Goal: Transaction & Acquisition: Purchase product/service

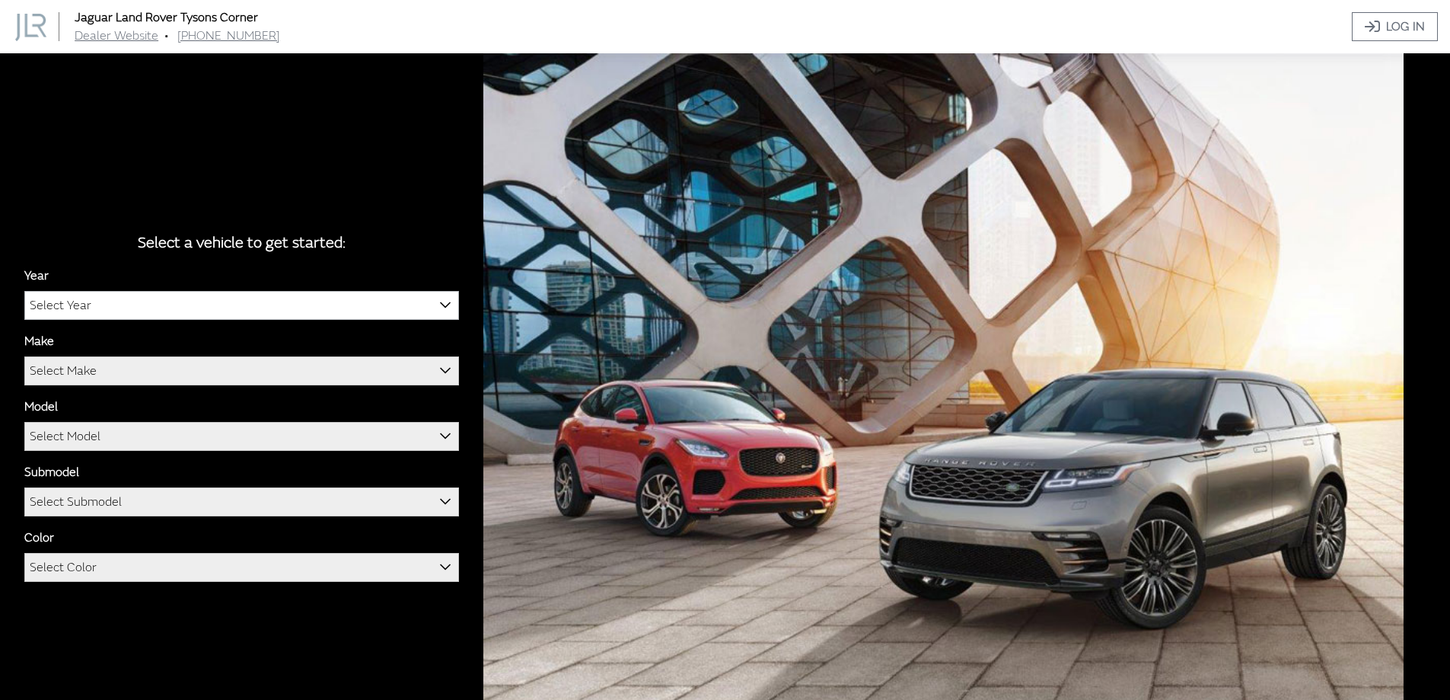
click at [414, 311] on span "Select Year" at bounding box center [241, 305] width 433 height 27
click at [440, 296] on b at bounding box center [440, 296] width 0 height 0
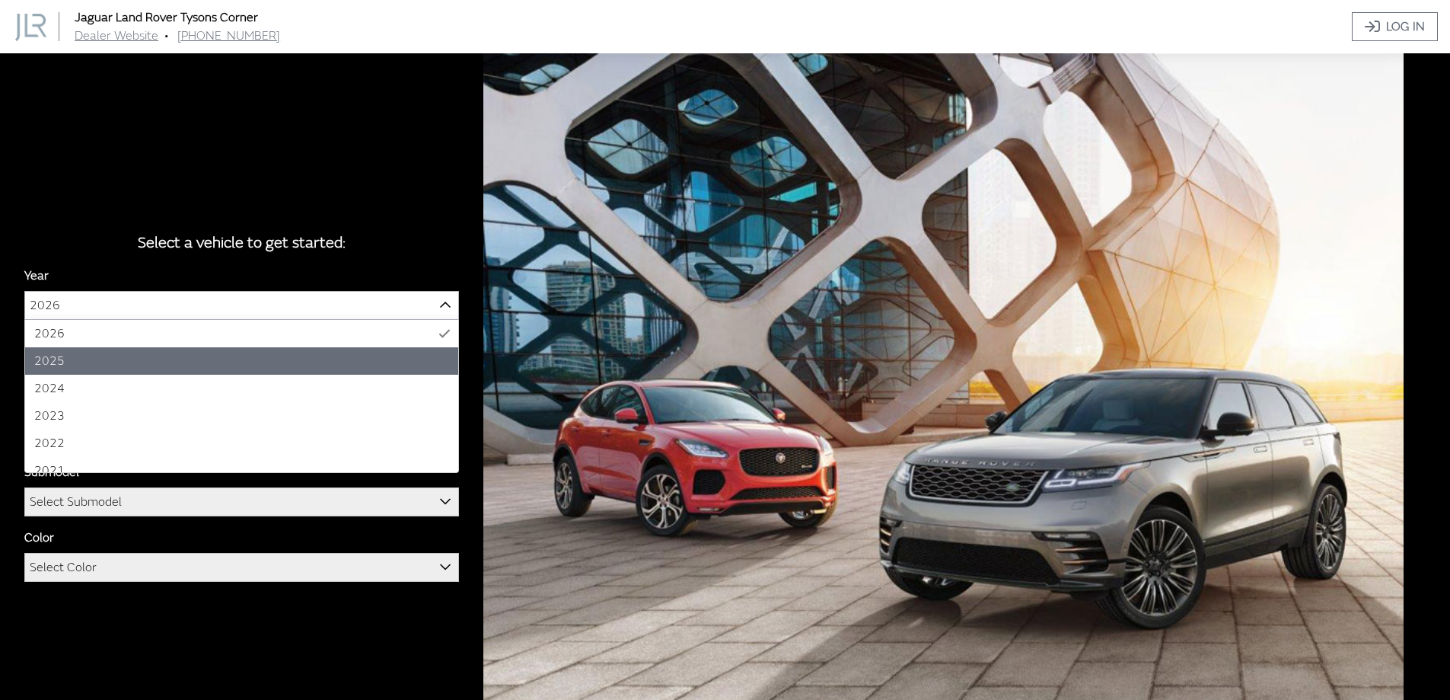
select select "43"
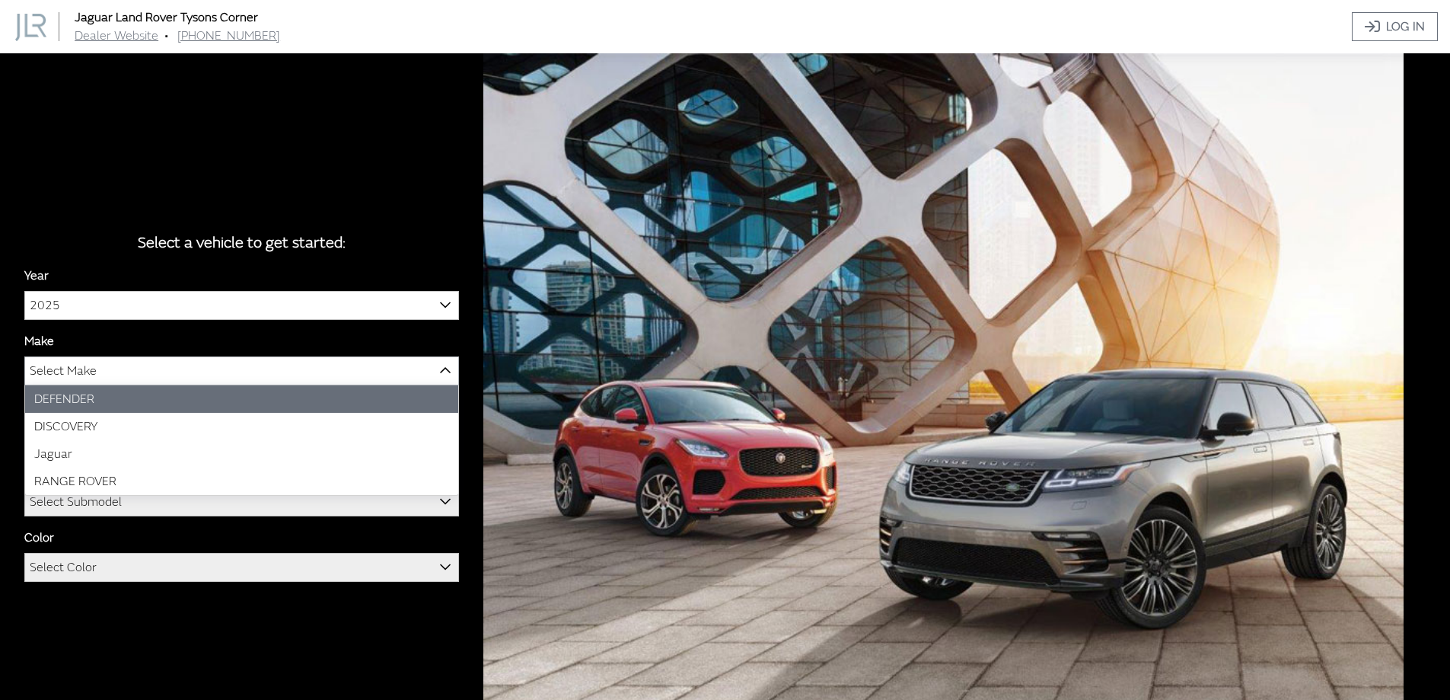
click at [116, 377] on span "Select Make" at bounding box center [241, 370] width 433 height 27
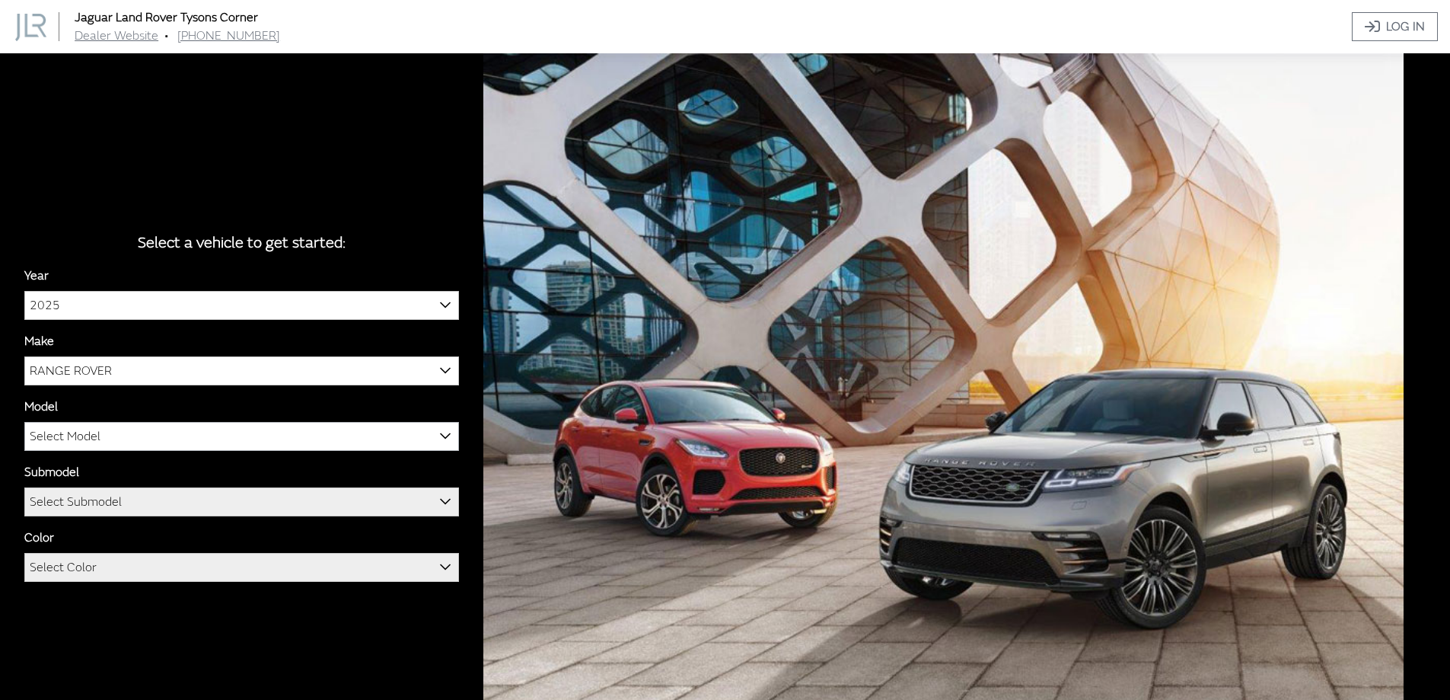
click at [90, 441] on span "Select Model" at bounding box center [65, 435] width 71 height 27
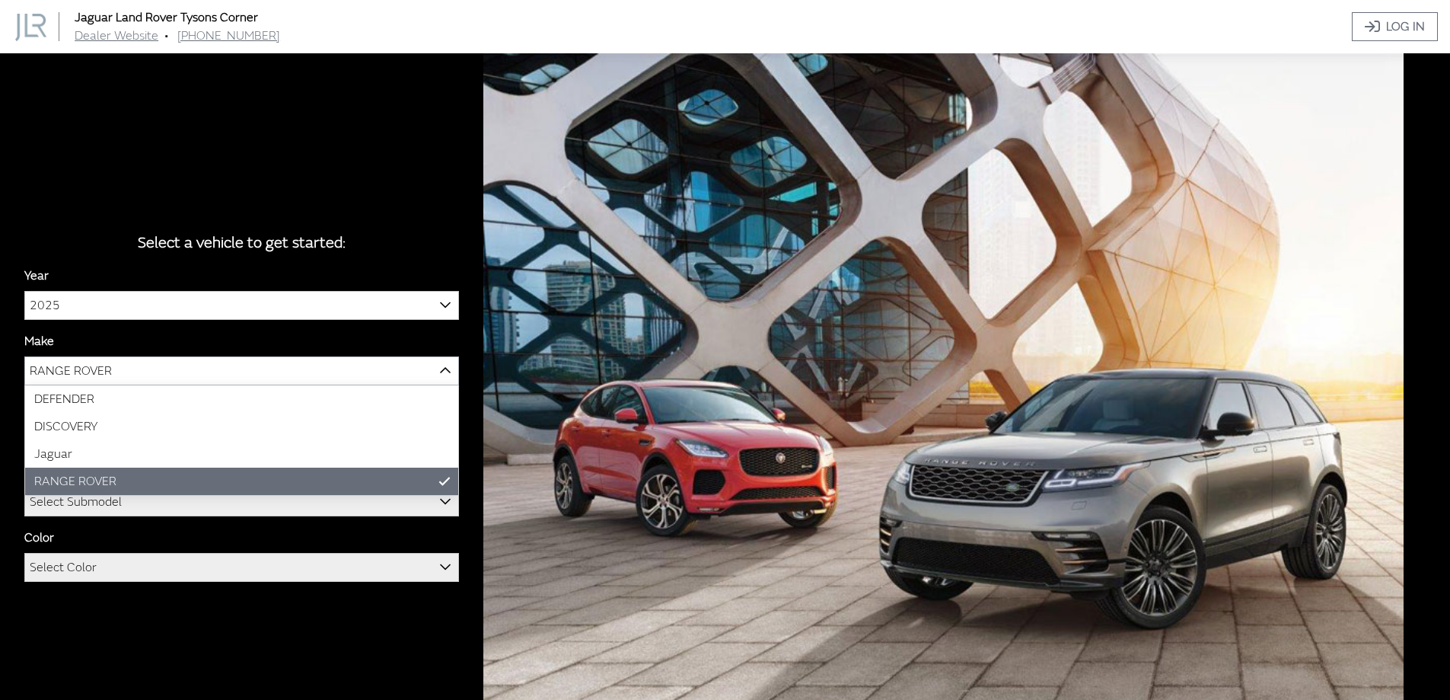
click at [440, 362] on b at bounding box center [440, 362] width 0 height 0
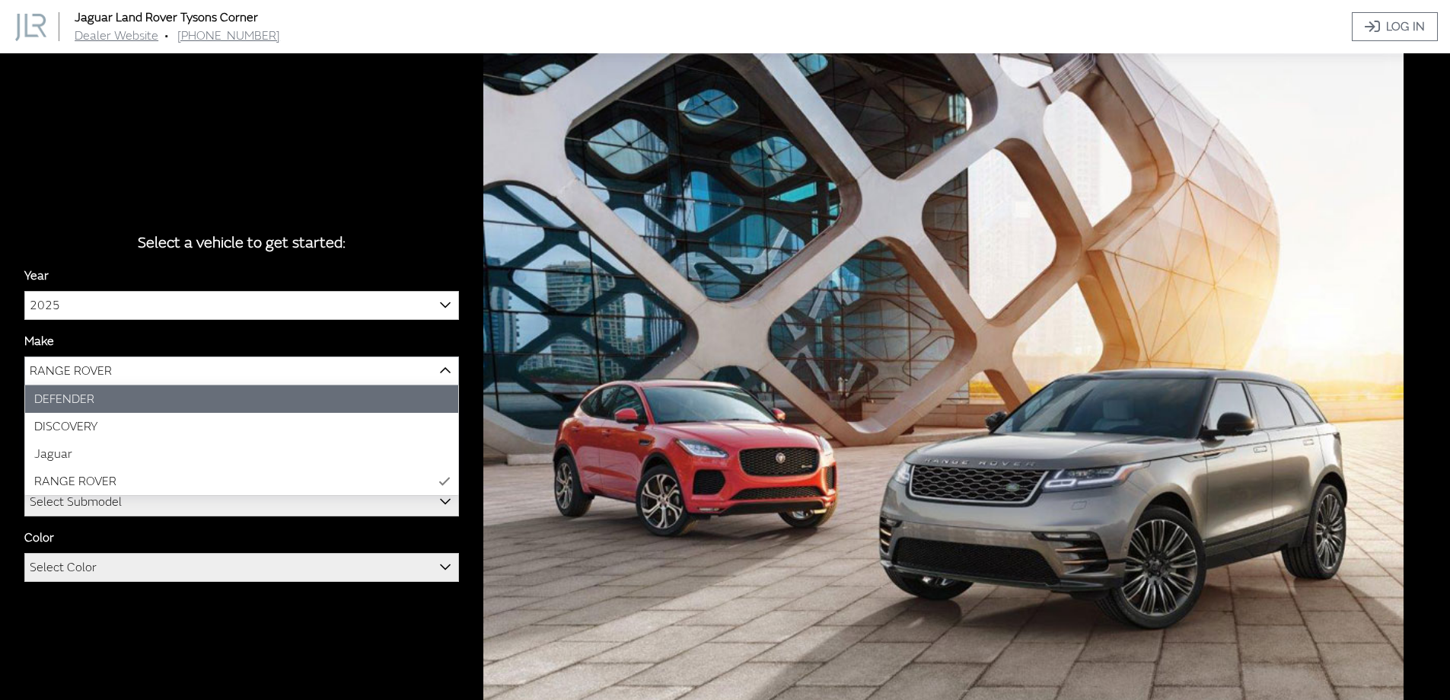
select select "64"
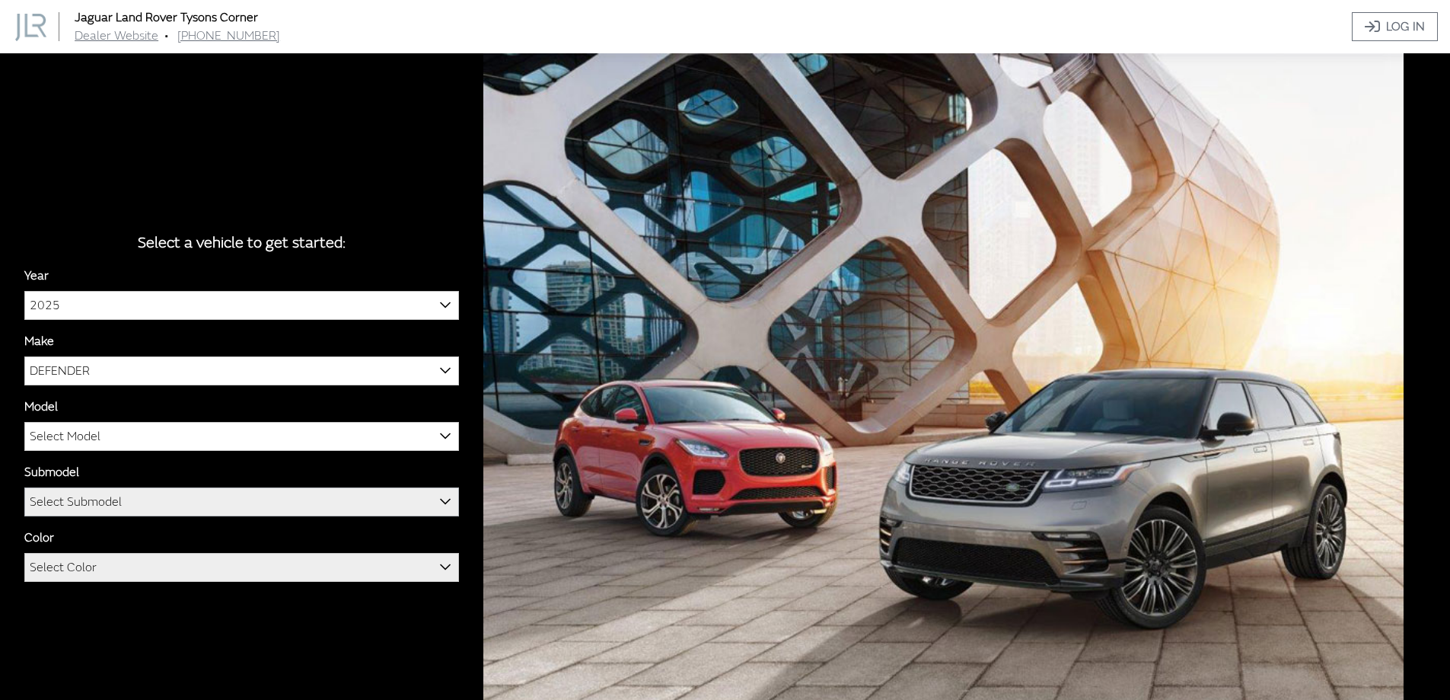
click at [101, 504] on span "Select Submodel" at bounding box center [76, 501] width 92 height 27
click at [440, 427] on b at bounding box center [440, 427] width 0 height 0
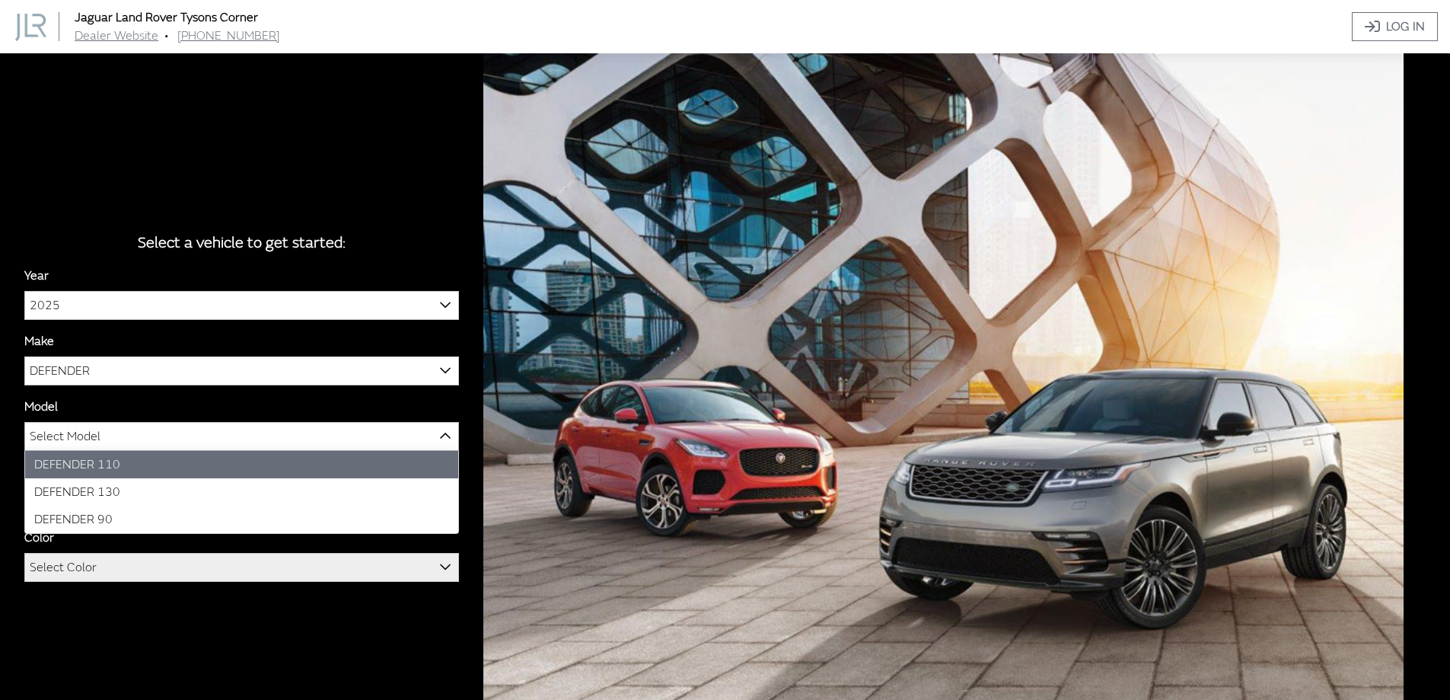
select select "1342"
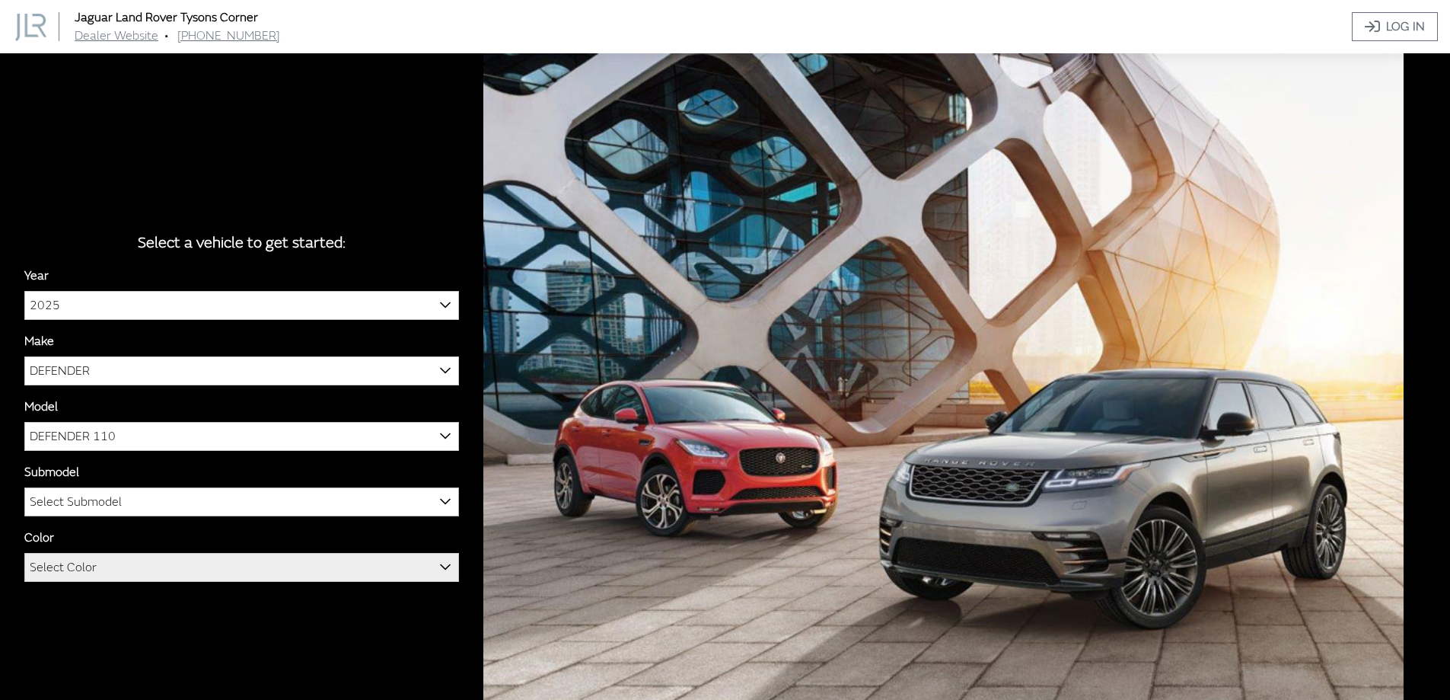
click at [126, 497] on span "Select Submodel" at bounding box center [241, 501] width 433 height 27
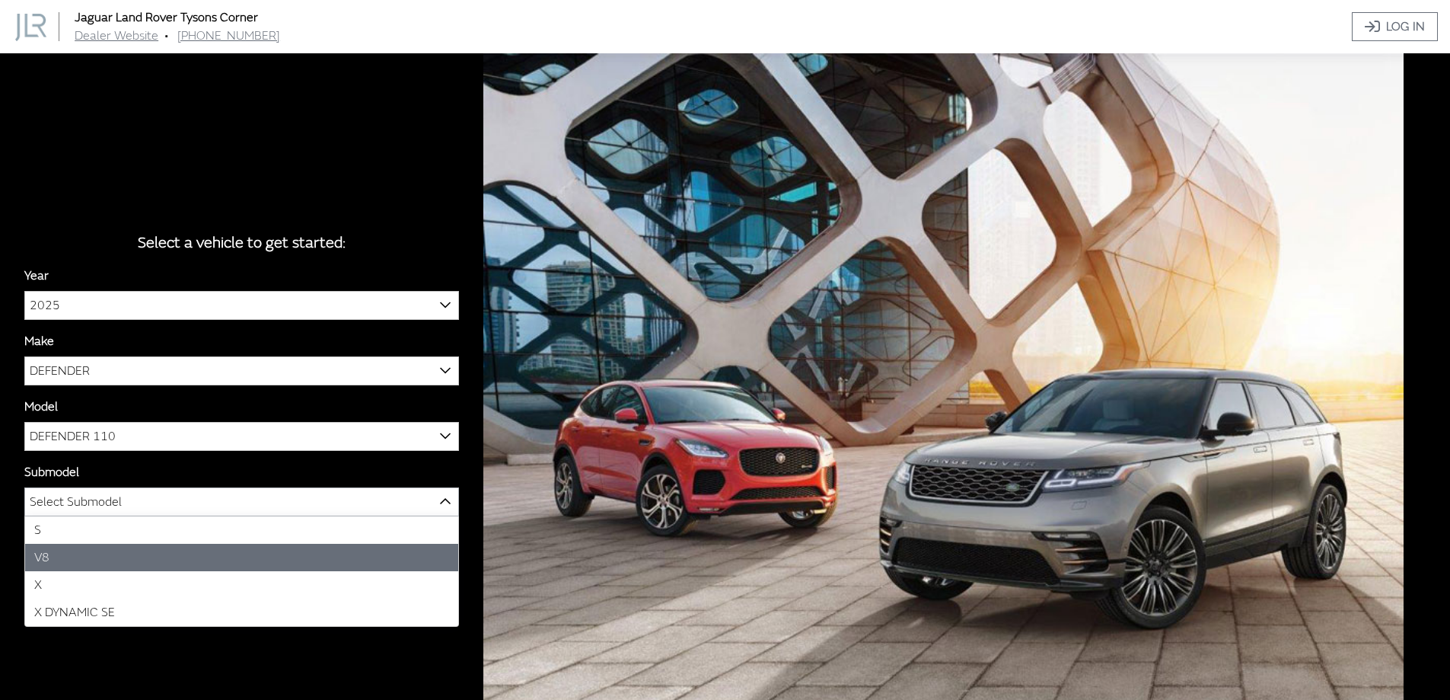
select select "158"
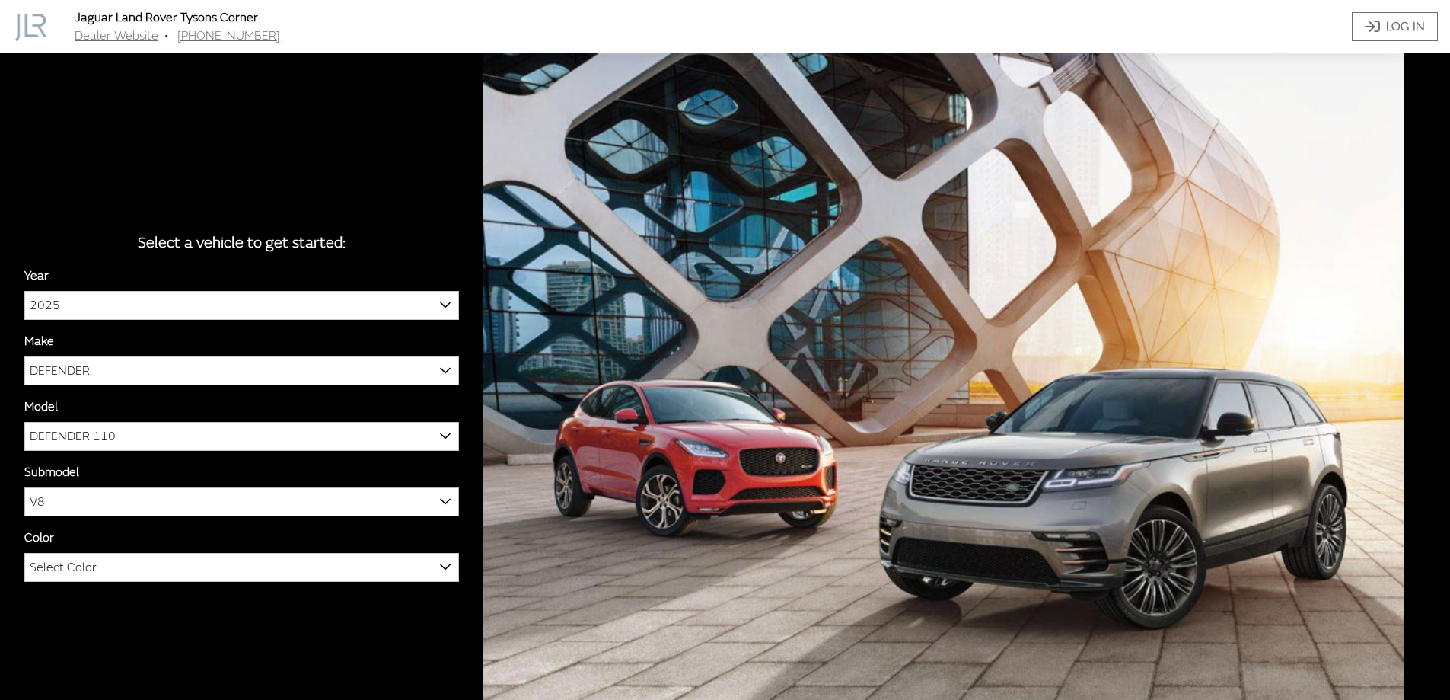
click at [440, 492] on b at bounding box center [440, 492] width 0 height 0
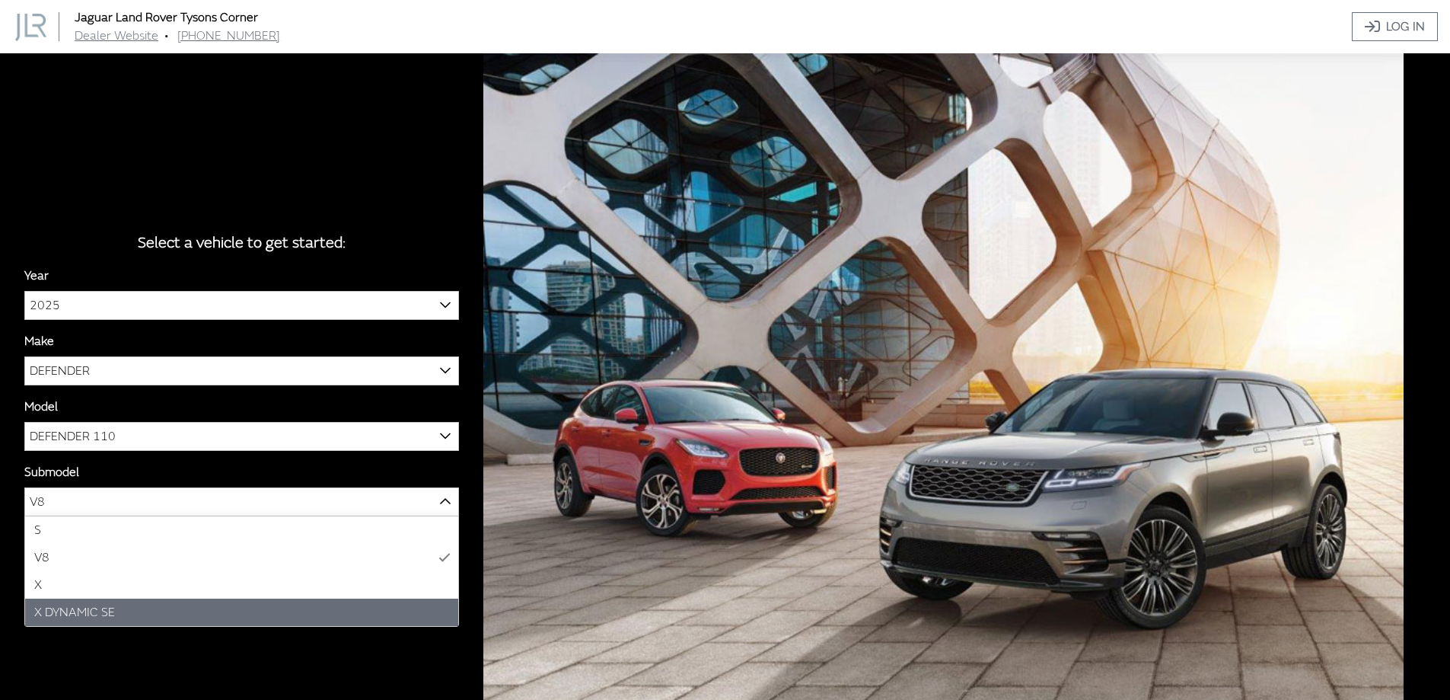
click at [0, 656] on div "Select a vehicle to get started: Year [DATE] 2025 2024 2023 2022 2021 2020 2019…" at bounding box center [725, 403] width 1450 height 700
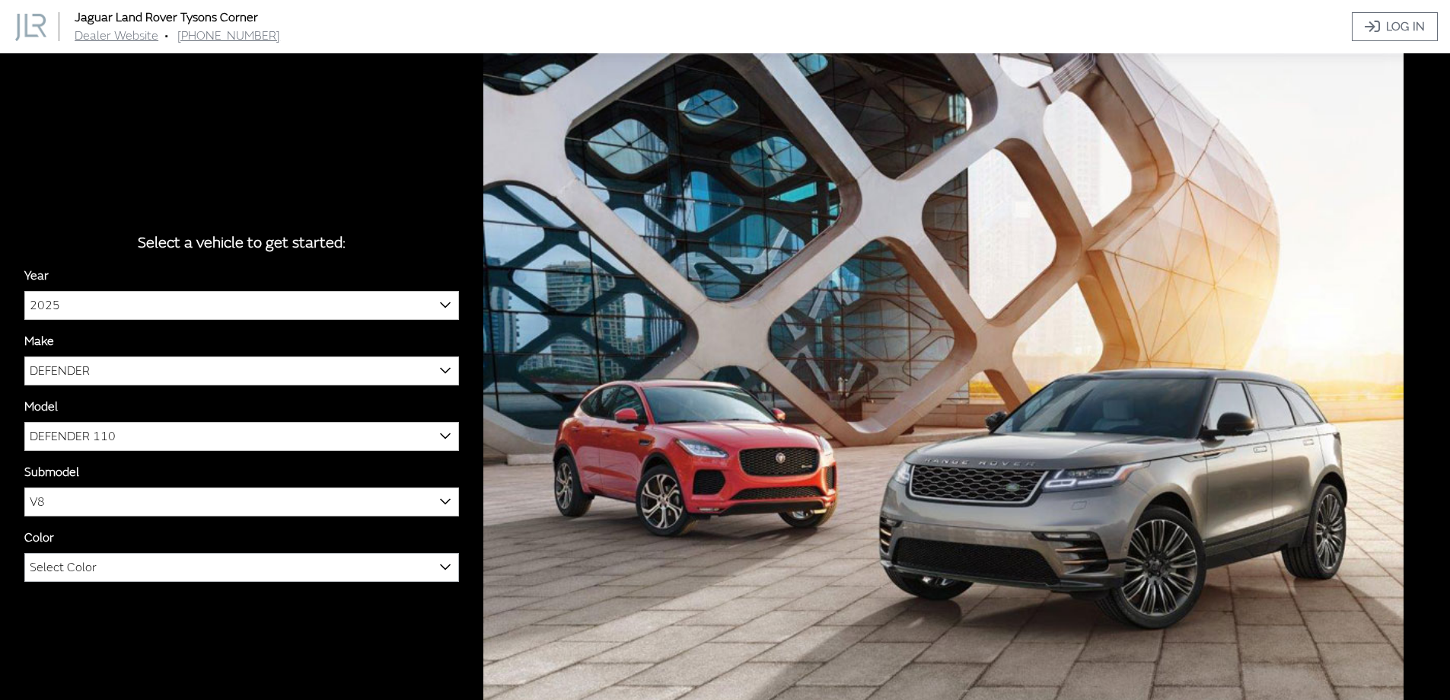
click at [451, 571] on span at bounding box center [445, 566] width 26 height 26
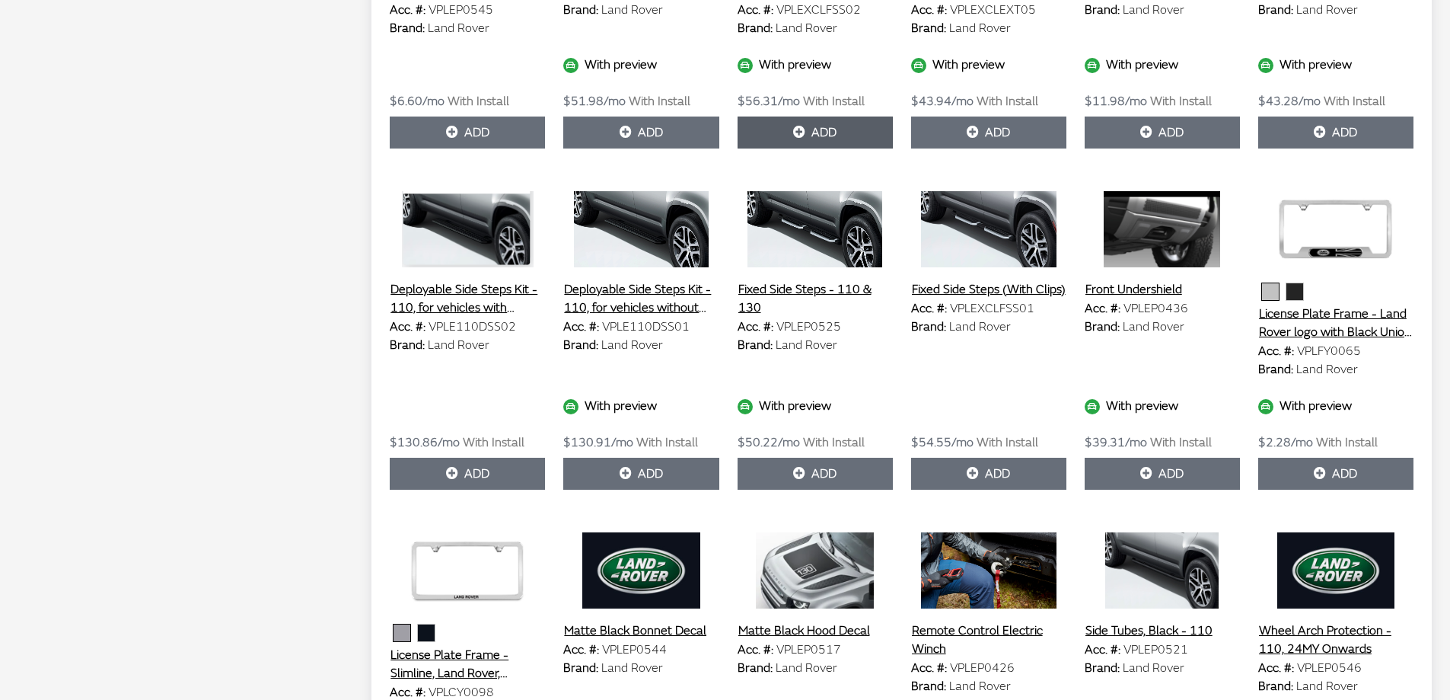
scroll to position [2740, 0]
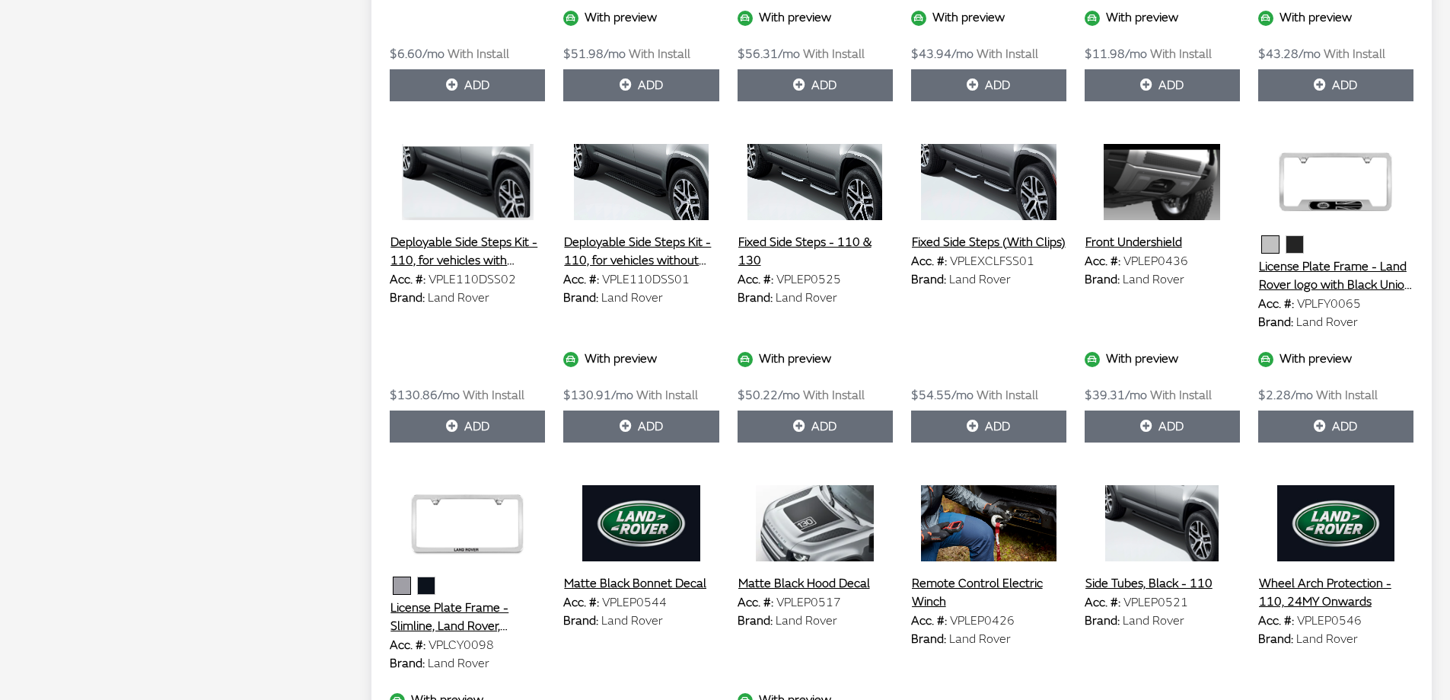
click at [818, 242] on button "Fixed Side Steps - 110 & 130" at bounding box center [815, 251] width 155 height 38
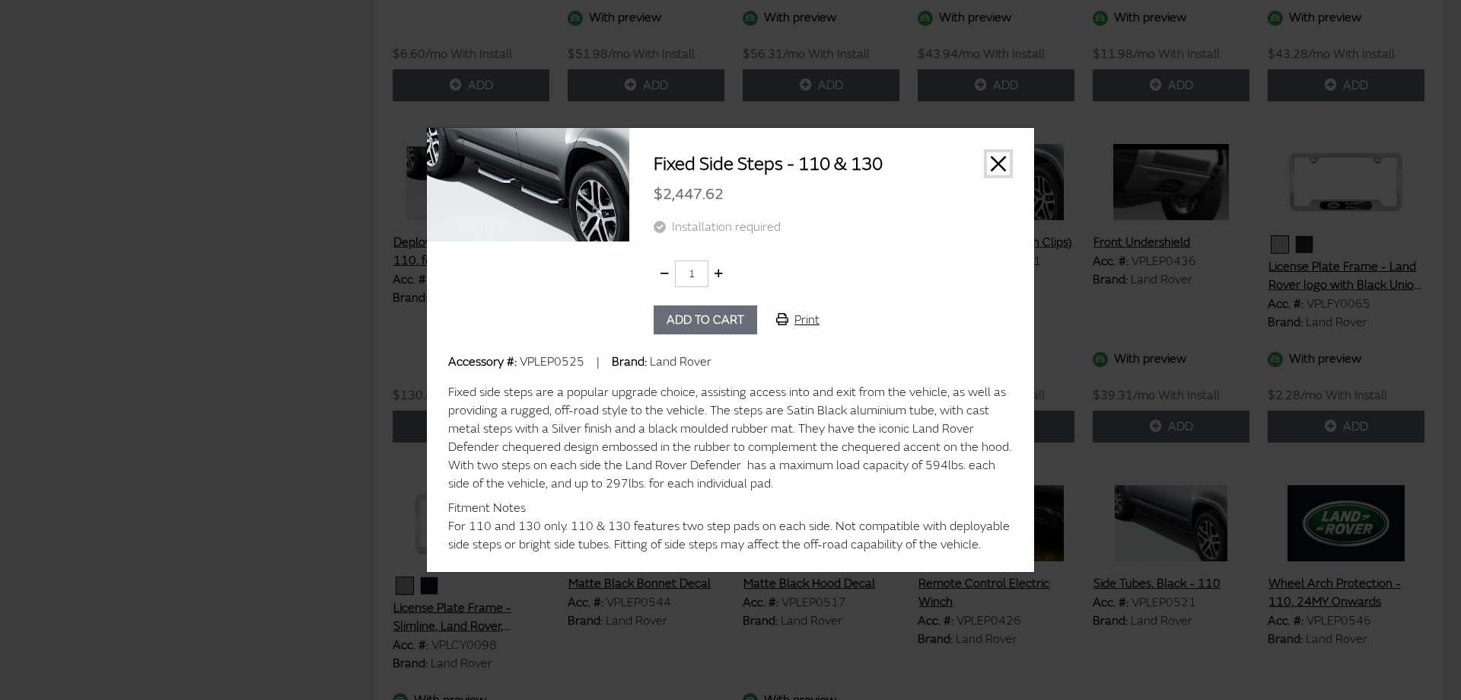
click at [1000, 167] on button "Close" at bounding box center [998, 163] width 23 height 23
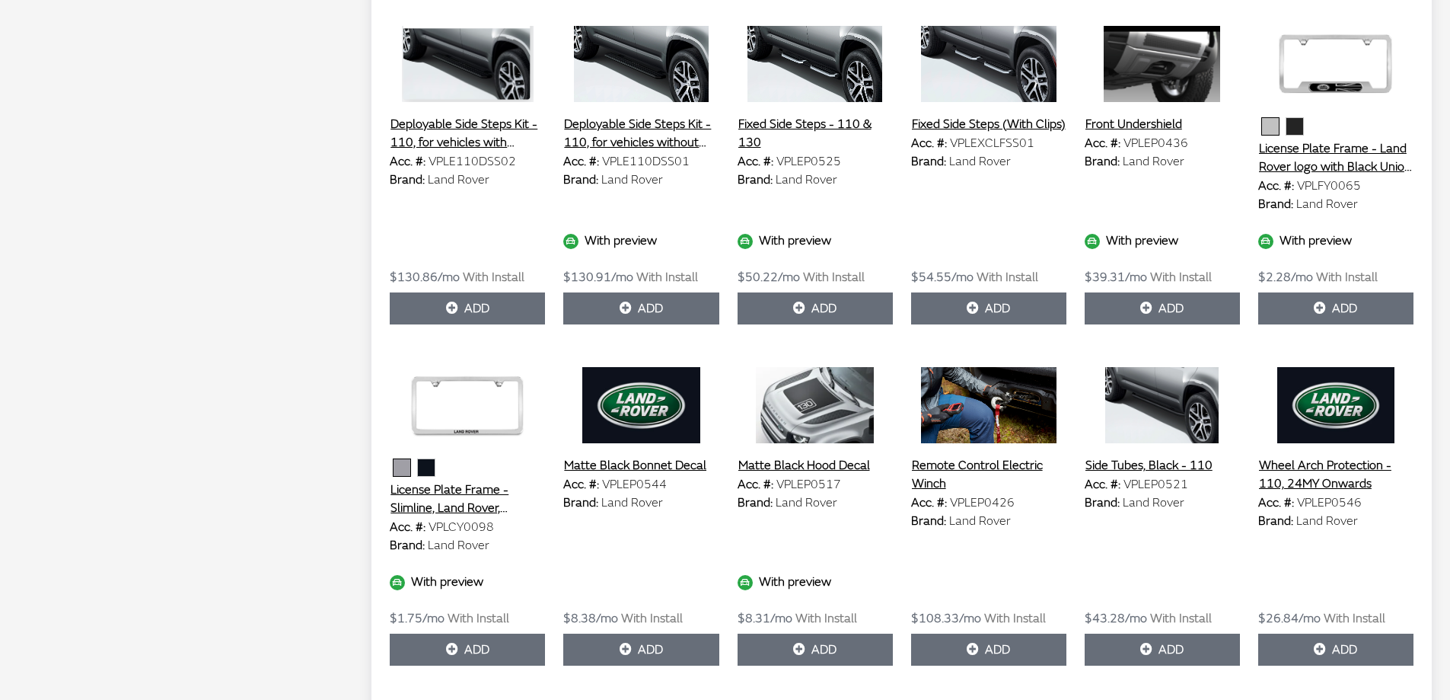
scroll to position [2737, 0]
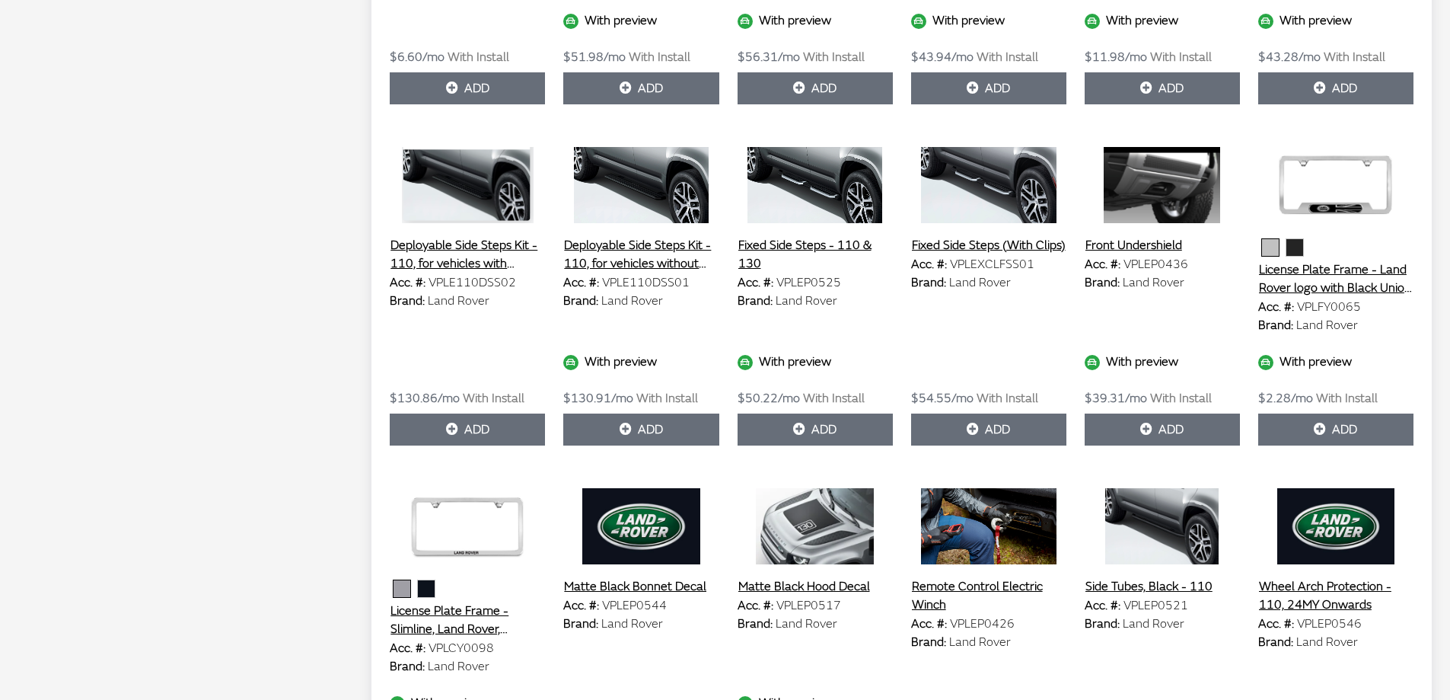
click at [1172, 182] on img at bounding box center [1162, 185] width 155 height 76
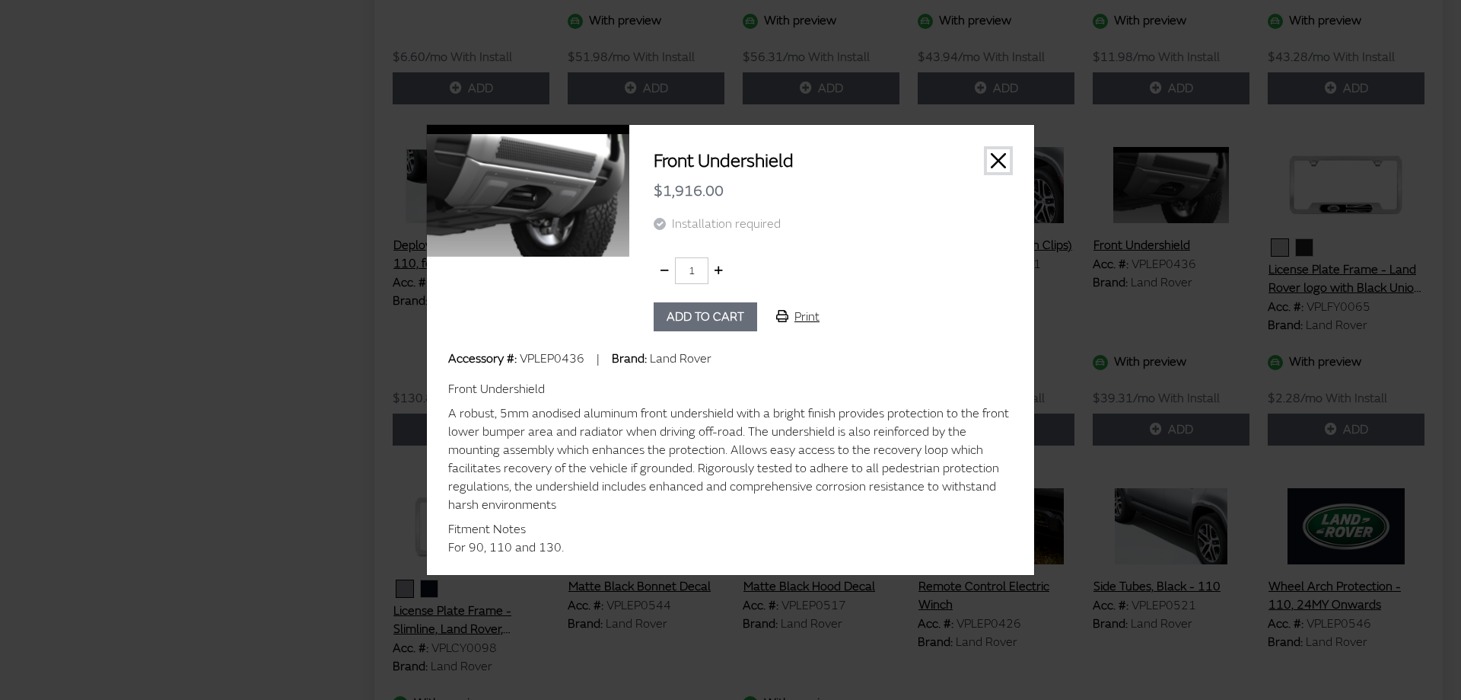
click at [999, 164] on button "Close" at bounding box center [998, 160] width 23 height 23
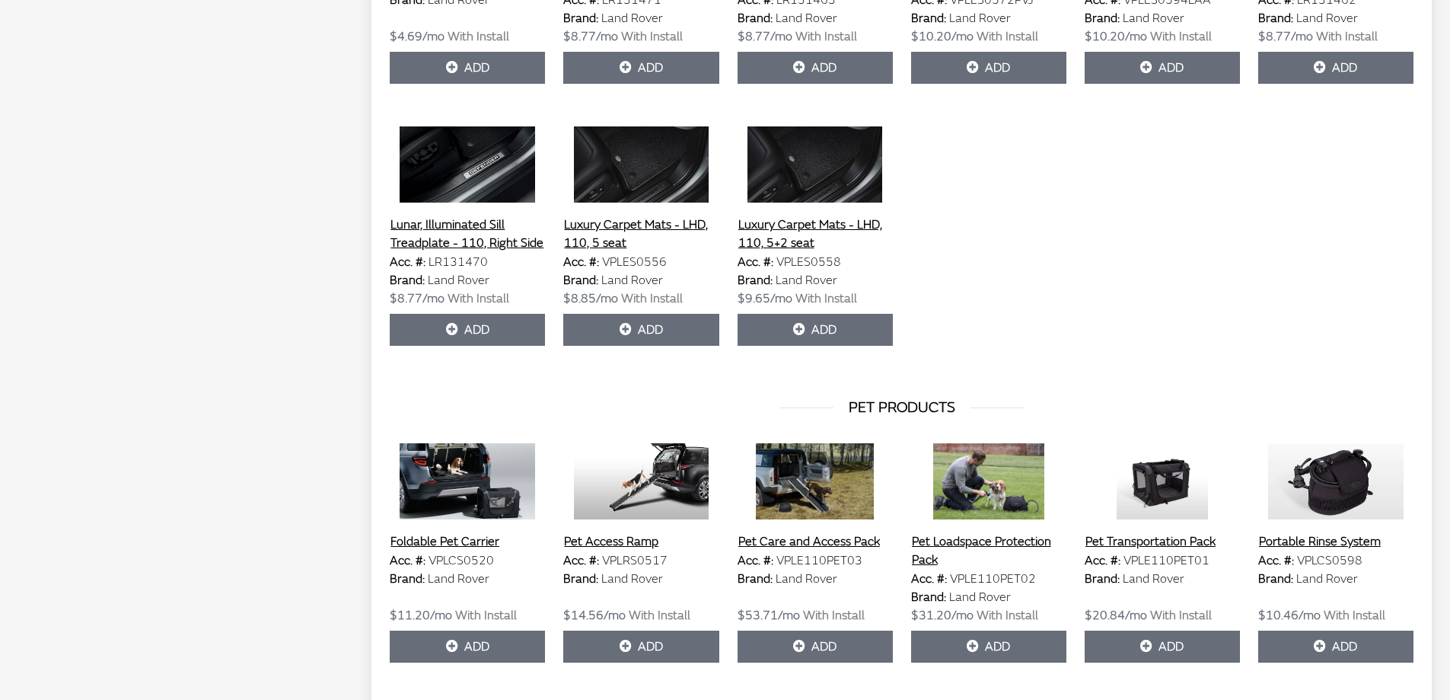
scroll to position [5892, 0]
